Goal: Navigation & Orientation: Find specific page/section

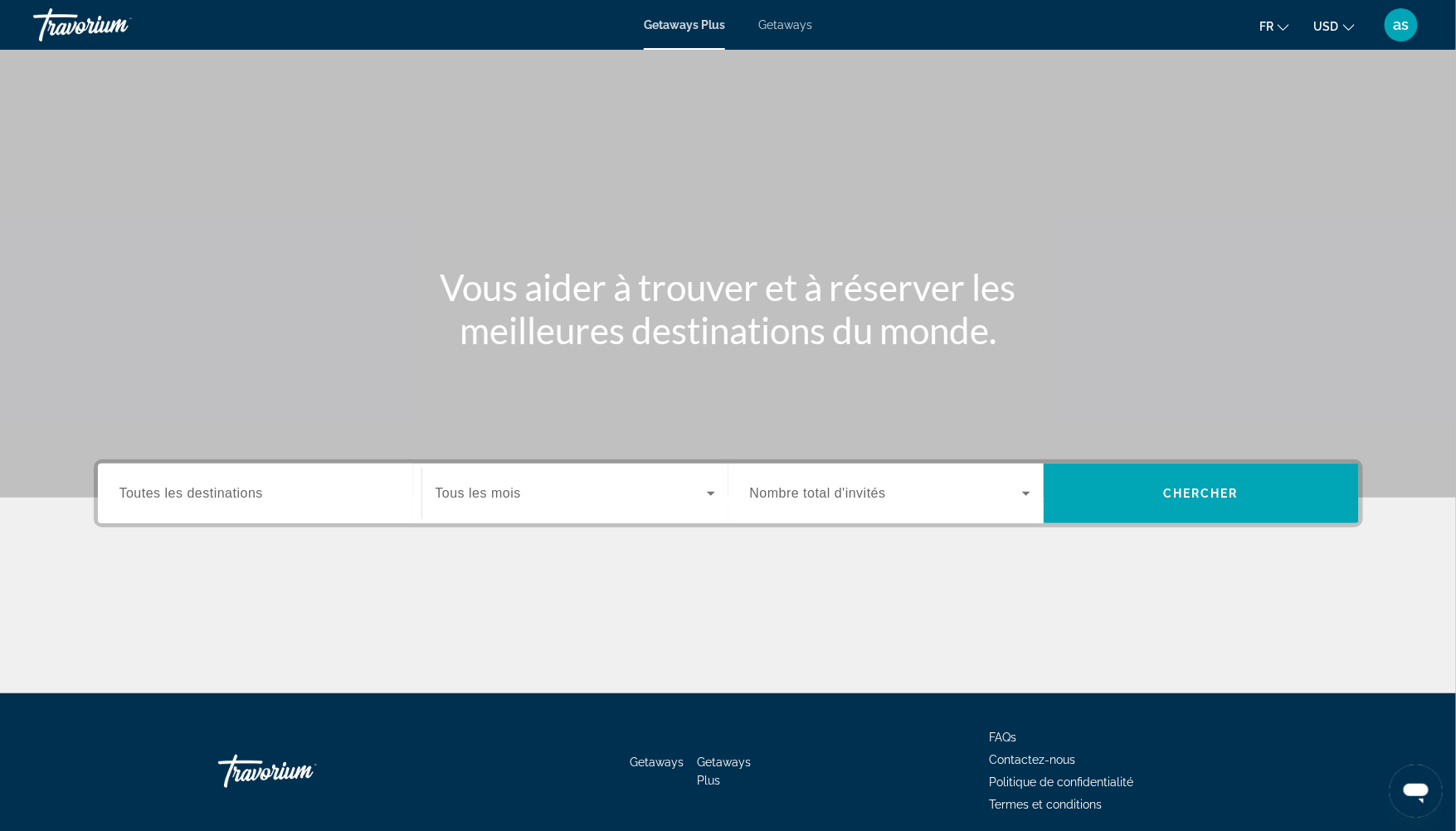
click at [1409, 33] on div "as" at bounding box center [1401, 25] width 33 height 33
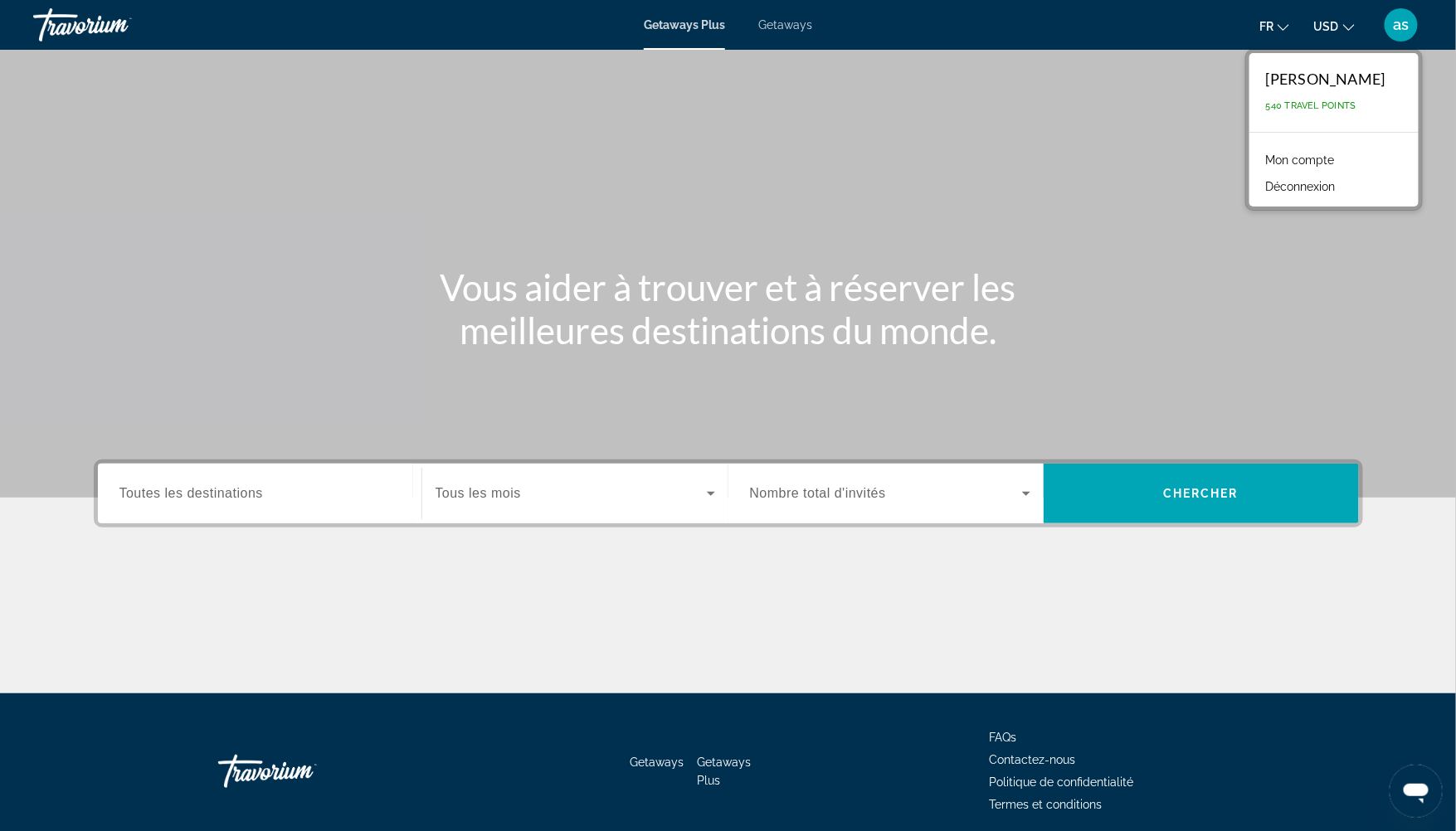
click at [582, 696] on div "Getaways Getaways Plus FAQs Contactez-nous Politique de confidentialité Termes …" at bounding box center [728, 771] width 1269 height 156
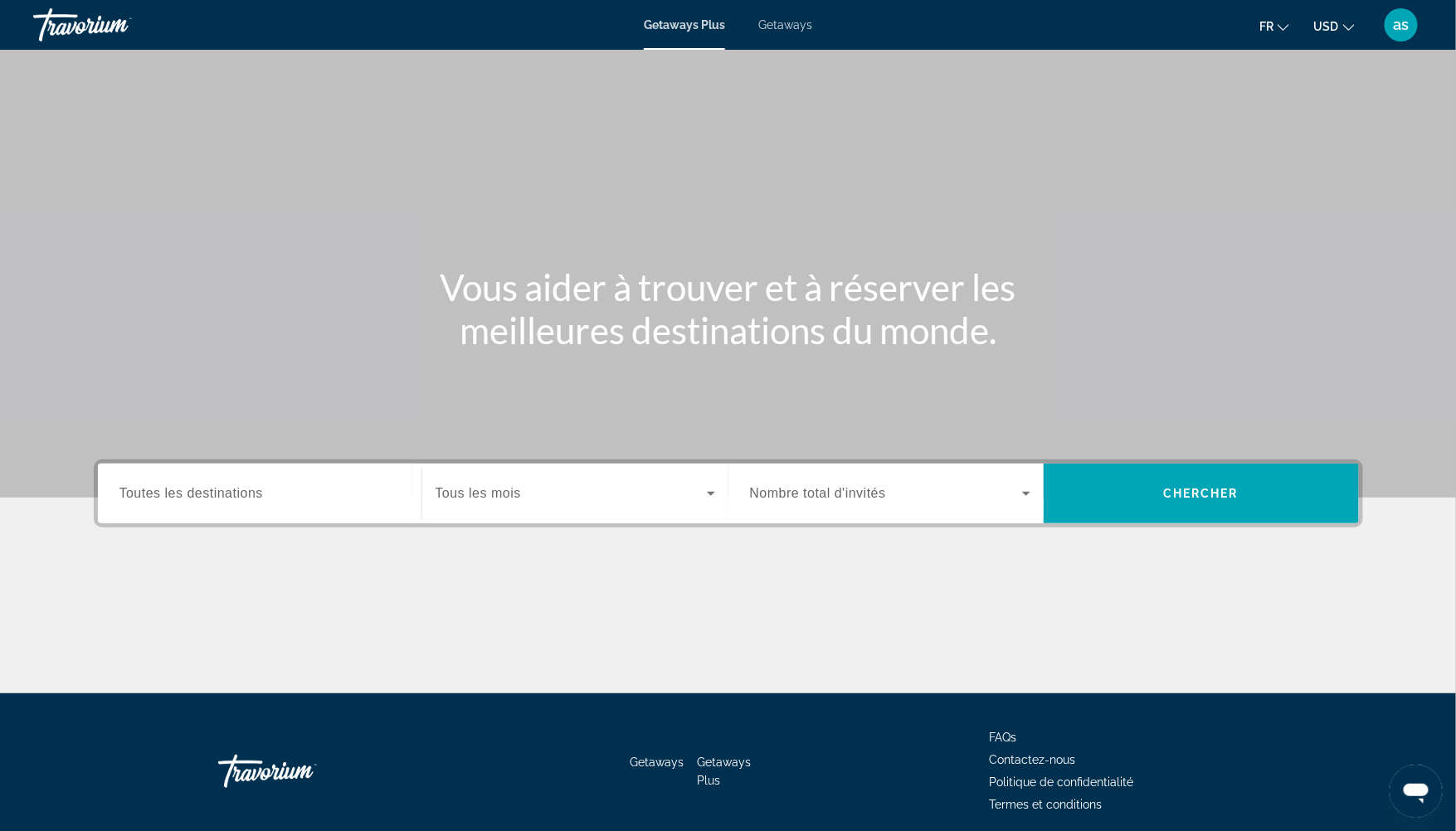
click at [1390, 19] on div "as" at bounding box center [1401, 25] width 33 height 33
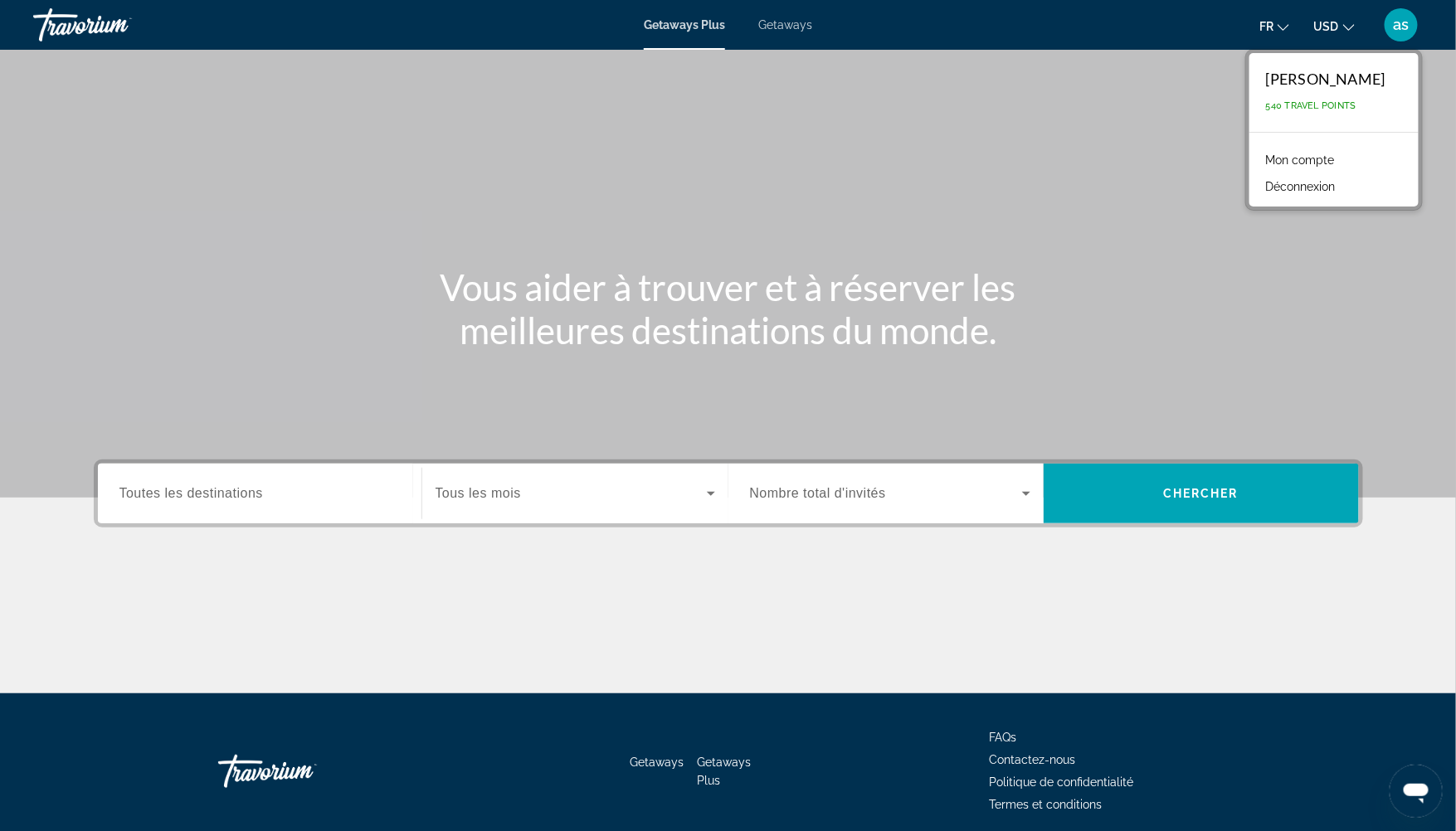
drag, startPoint x: 1249, startPoint y: 113, endPoint x: 1258, endPoint y: 109, distance: 9.8
click at [1250, 113] on div "[PERSON_NAME] 540 Travel Points Mon compte Déconnexion" at bounding box center [1334, 129] width 178 height 162
drag, startPoint x: 1258, startPoint y: 109, endPoint x: 1371, endPoint y: 109, distance: 113.0
click at [1371, 109] on div "[PERSON_NAME] 540 Travel Points" at bounding box center [1334, 92] width 169 height 79
click at [1371, 109] on p "540 Travel Points" at bounding box center [1325, 106] width 119 height 11
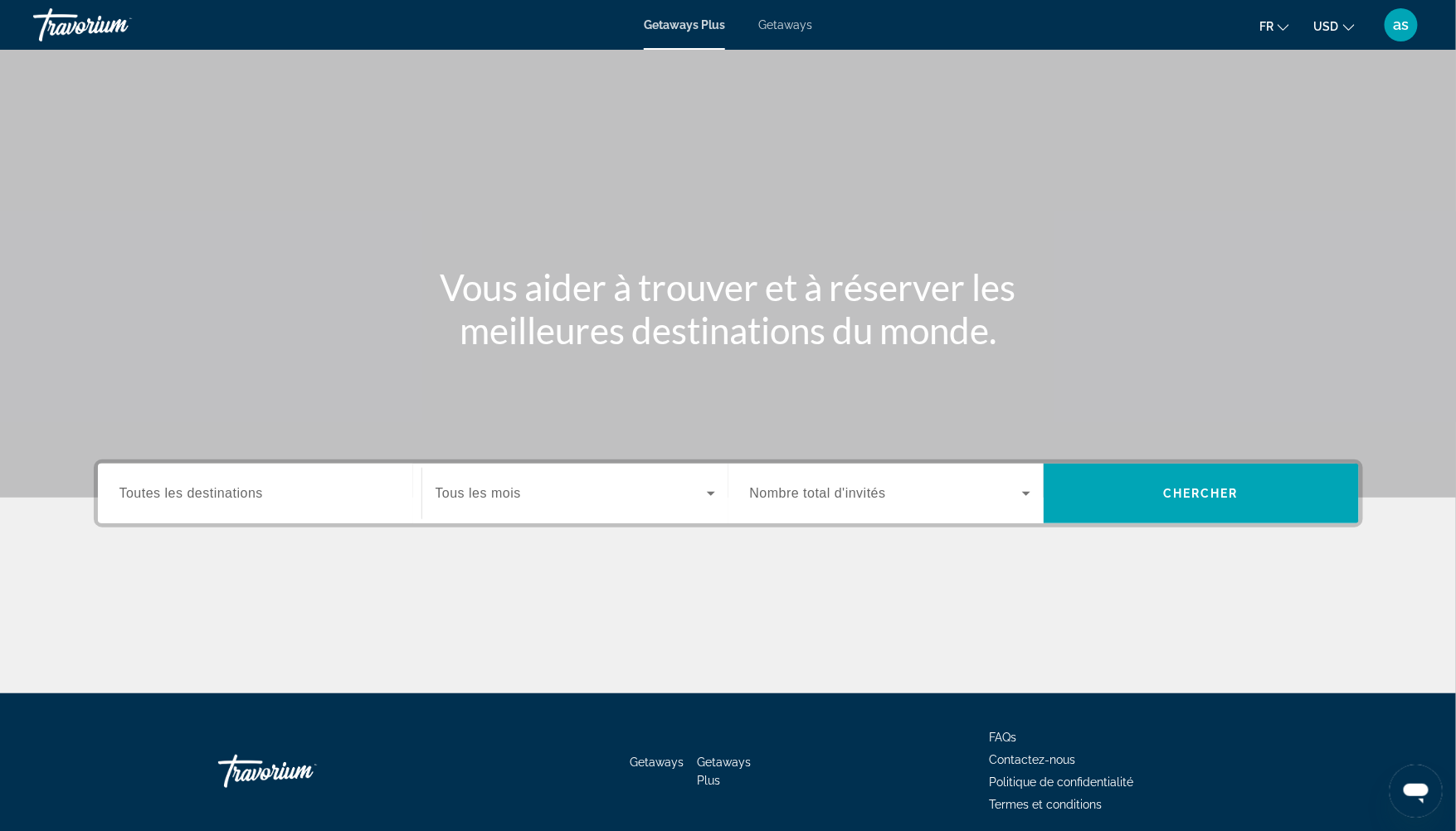
click at [1403, 20] on span "as" at bounding box center [1401, 25] width 16 height 17
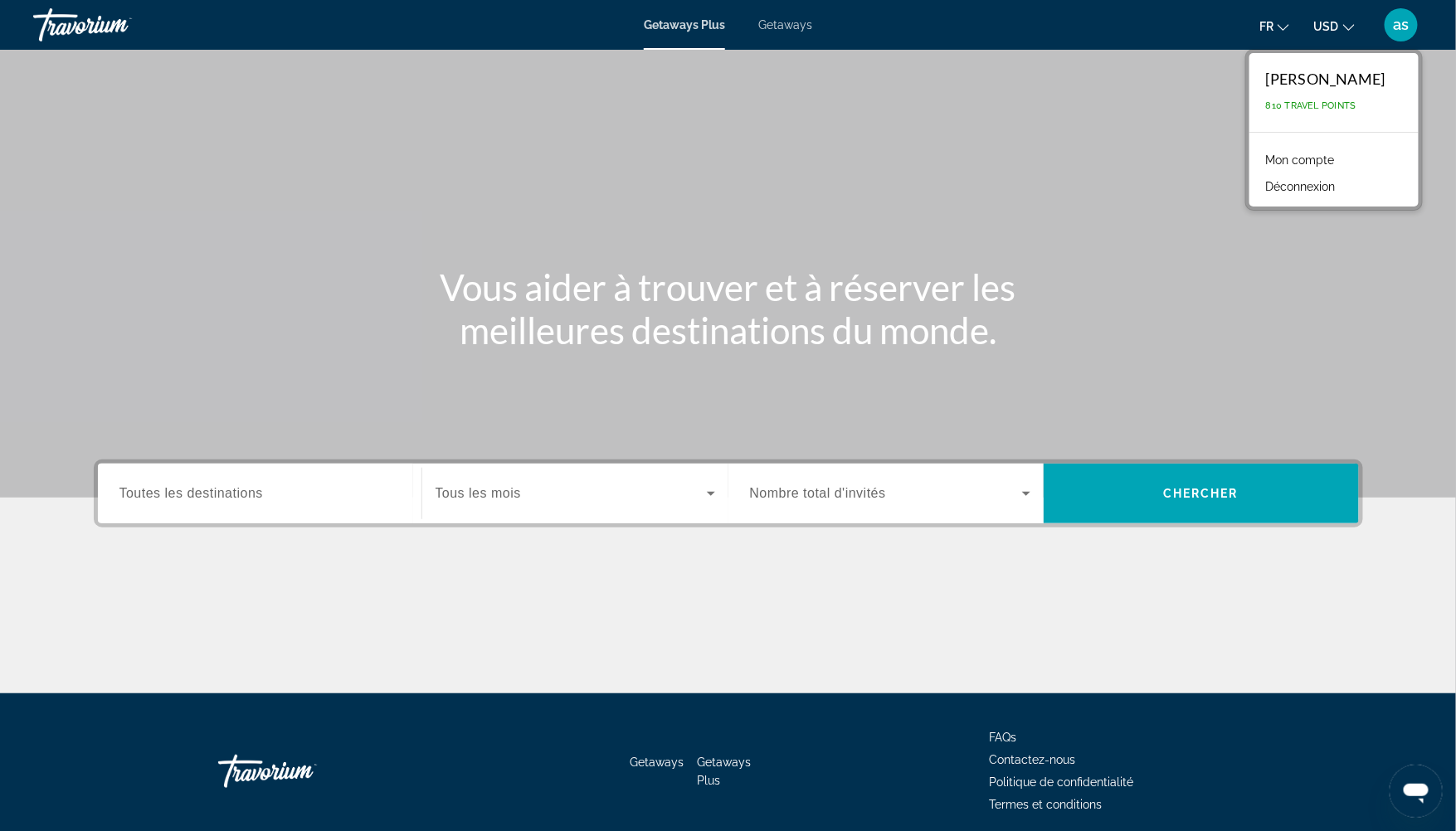
click at [1403, 20] on span "as" at bounding box center [1401, 25] width 16 height 17
